Goal: Information Seeking & Learning: Learn about a topic

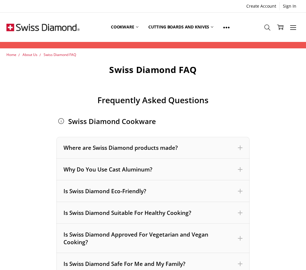
click at [93, 149] on div "Where are Swiss Diamond products made?" at bounding box center [153, 148] width 179 height 8
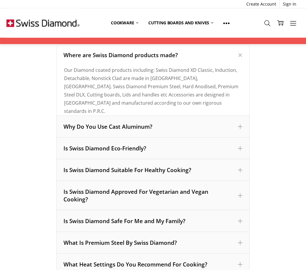
scroll to position [93, 0]
click at [69, 148] on div "Is Swiss Diamond Eco-Friendly?" at bounding box center [153, 148] width 179 height 8
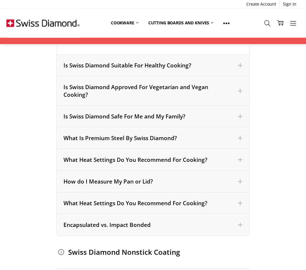
scroll to position [255, 0]
click at [76, 114] on div "Is Swiss Diamond Safe For Me and My Family?" at bounding box center [153, 116] width 179 height 8
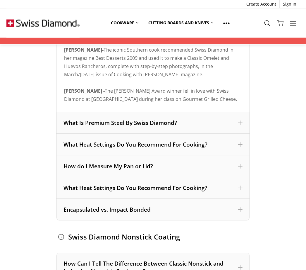
click at [80, 146] on div "What Heat Settings Do You Recommend For Cooking?" at bounding box center [153, 145] width 179 height 8
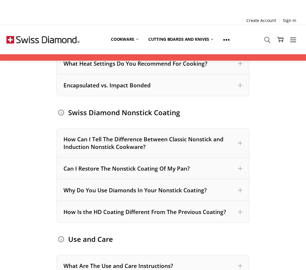
scroll to position [504, 0]
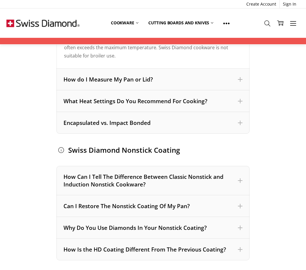
click at [246, 103] on div "What Heat Settings Do You Recommend For Cooking?" at bounding box center [153, 101] width 193 height 22
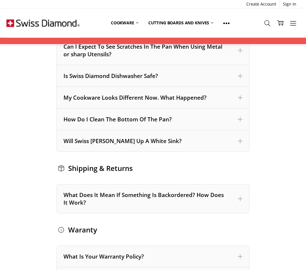
scroll to position [877, 0]
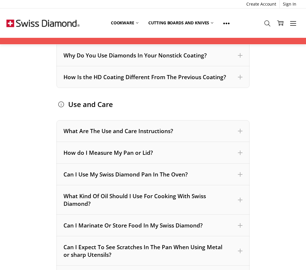
click at [239, 176] on span at bounding box center [240, 174] width 5 height 5
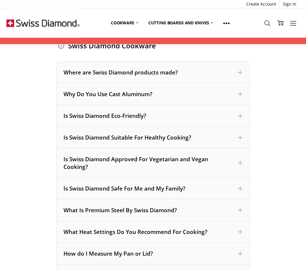
scroll to position [0, 0]
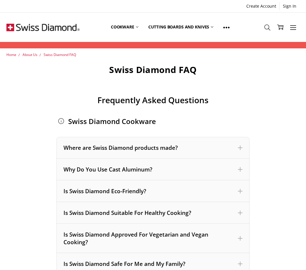
click at [130, 34] on link "Cookware" at bounding box center [124, 27] width 37 height 26
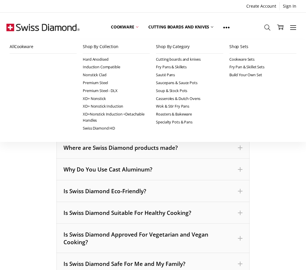
click at [115, 125] on link "Swiss Diamond HD" at bounding box center [116, 128] width 67 height 8
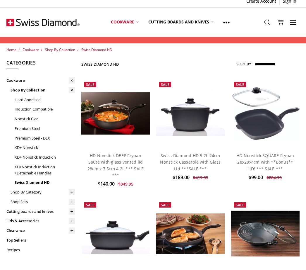
scroll to position [6, 0]
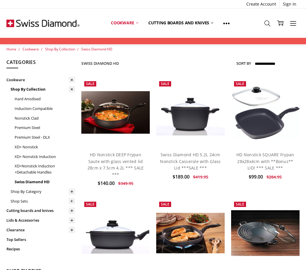
click at [24, 153] on link "XD+ Nonstick Induction" at bounding box center [45, 157] width 60 height 10
